Goal: Task Accomplishment & Management: Use online tool/utility

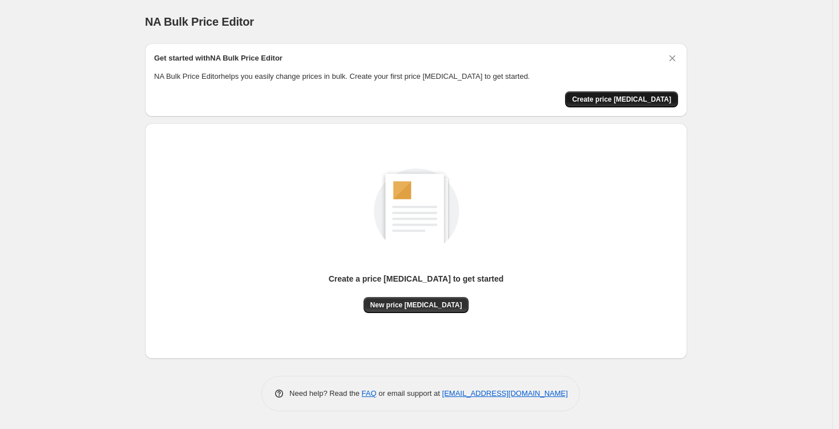
click at [646, 102] on span "Create price [MEDICAL_DATA]" at bounding box center [621, 99] width 99 height 9
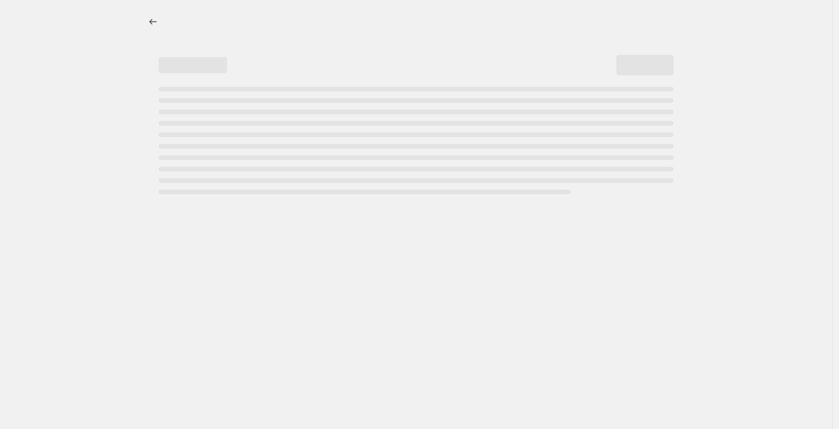
select select "percentage"
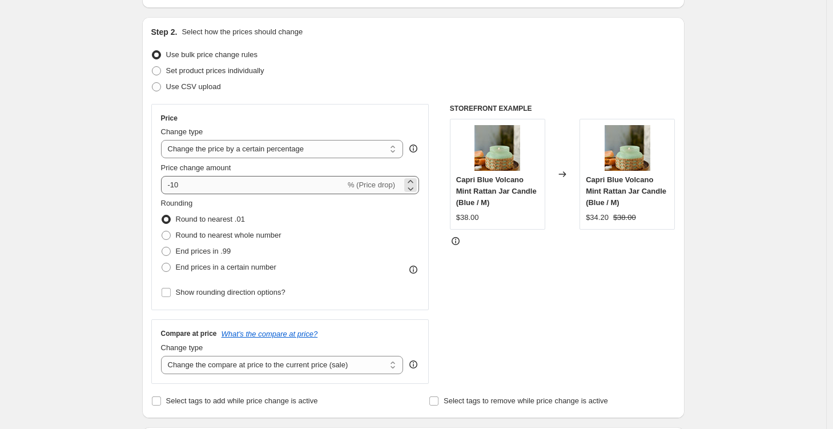
scroll to position [134, 0]
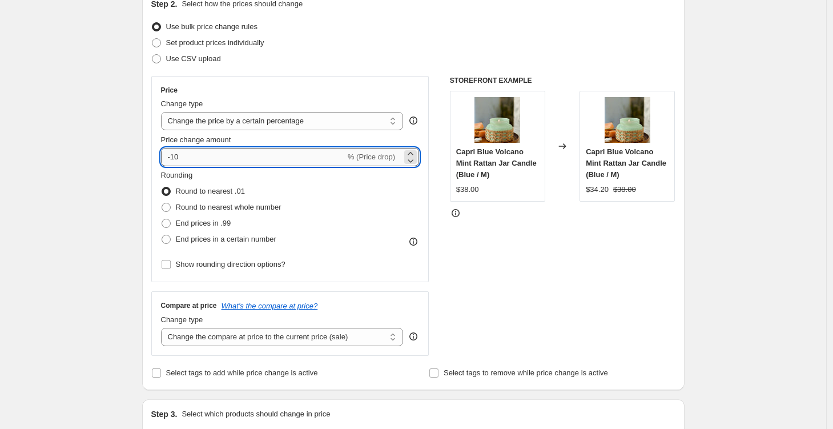
click at [275, 161] on input "-10" at bounding box center [253, 157] width 184 height 18
drag, startPoint x: 272, startPoint y: 162, endPoint x: 175, endPoint y: 159, distance: 97.1
click at [175, 159] on input "-10" at bounding box center [253, 157] width 184 height 18
type input "-80"
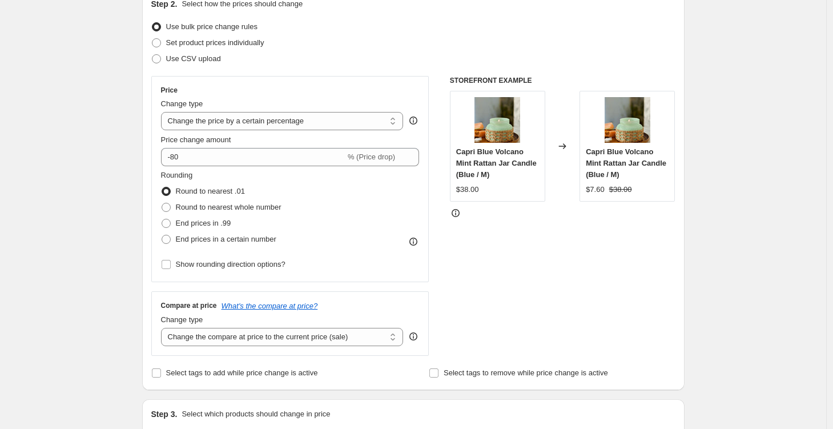
click at [241, 206] on span "Round to nearest whole number" at bounding box center [229, 207] width 106 height 9
click at [162, 203] on input "Round to nearest whole number" at bounding box center [161, 203] width 1 height 1
radio input "true"
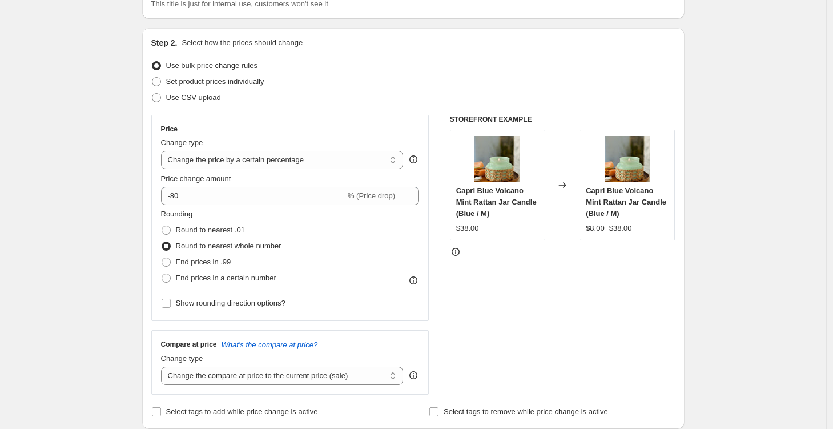
scroll to position [39, 0]
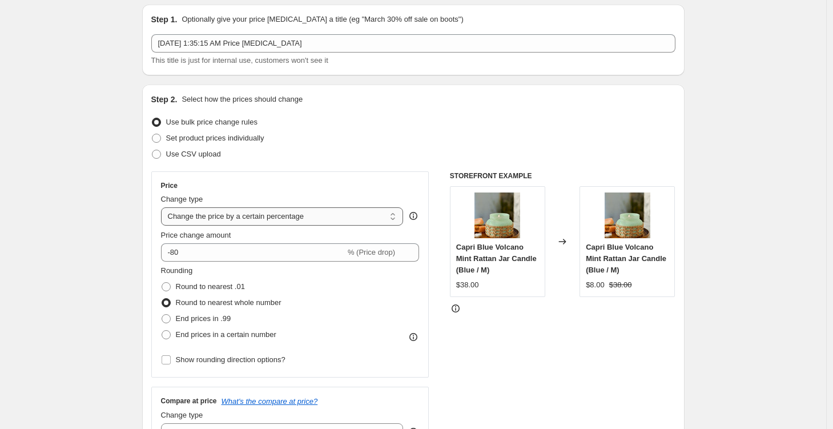
click at [302, 216] on select "Change the price to a certain amount Change the price by a certain amount Chang…" at bounding box center [282, 216] width 243 height 18
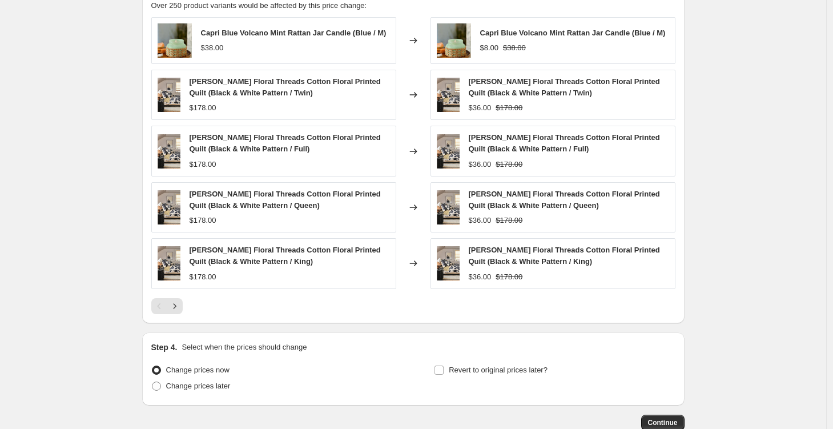
scroll to position [730, 0]
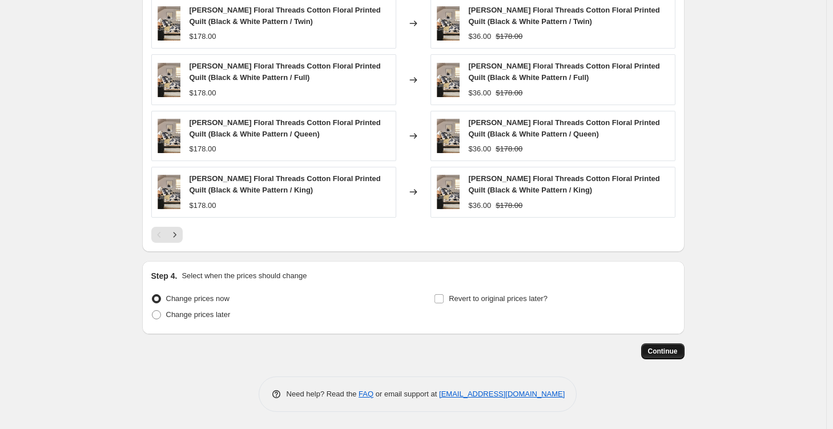
click at [673, 350] on span "Continue" at bounding box center [663, 350] width 30 height 9
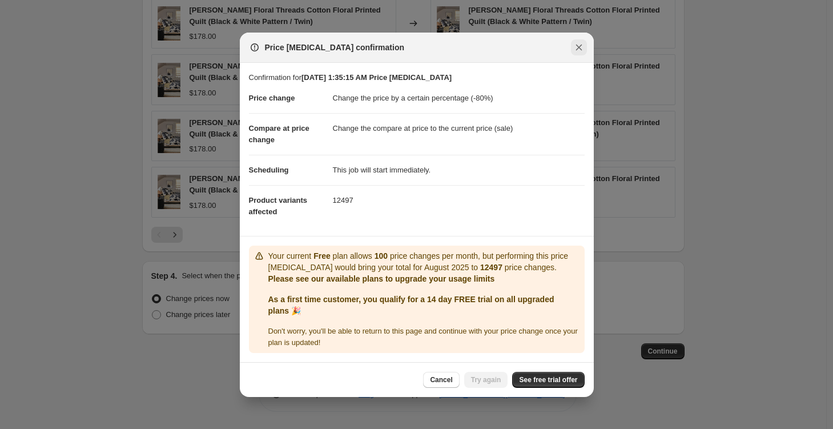
click at [583, 48] on icon "Close" at bounding box center [578, 47] width 11 height 11
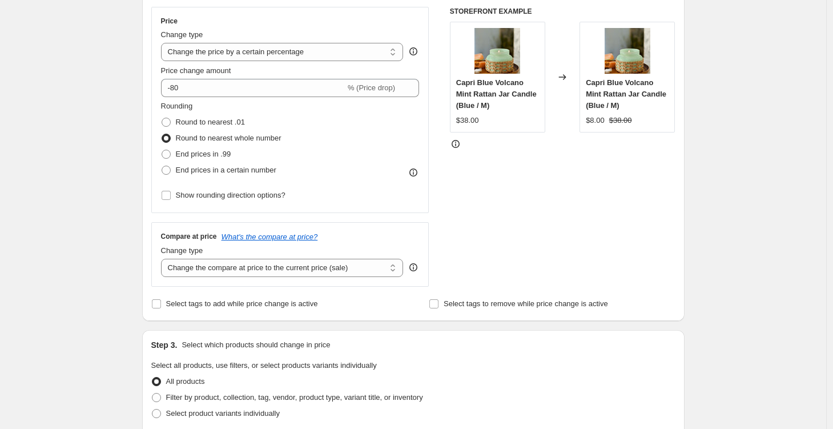
scroll to position [112, 0]
